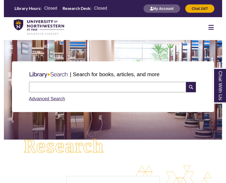
click at [72, 85] on input "text" at bounding box center [107, 87] width 157 height 10
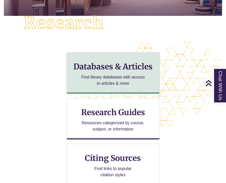
scroll to position [244, 218]
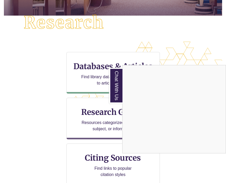
click at [98, 76] on div "Chat With Us" at bounding box center [113, 91] width 226 height 183
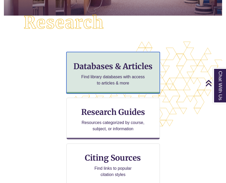
click at [99, 64] on h3 "Databases & Articles" at bounding box center [113, 66] width 85 height 10
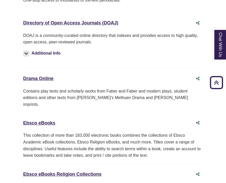
scroll to position [1495, 0]
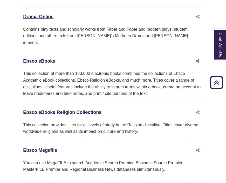
click at [44, 58] on link "Ebsco eBooks This link opens in a new window" at bounding box center [39, 60] width 32 height 5
